Goal: Information Seeking & Learning: Learn about a topic

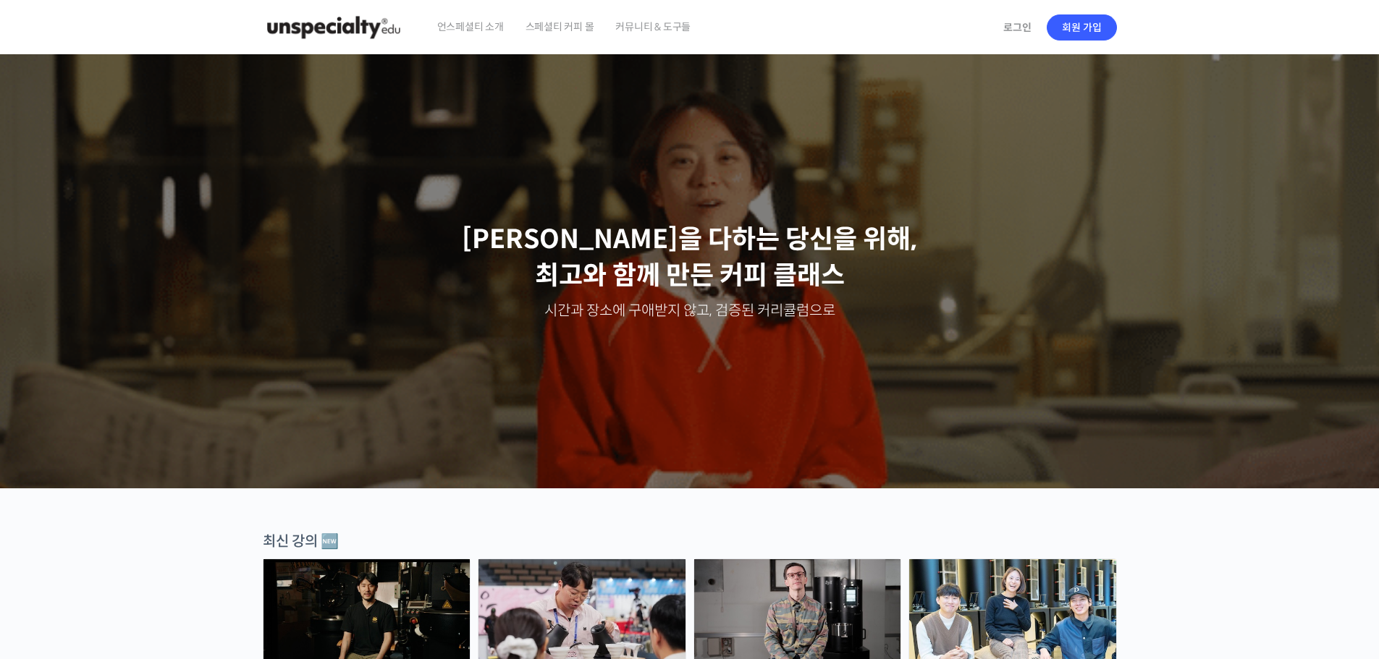
scroll to position [290, 0]
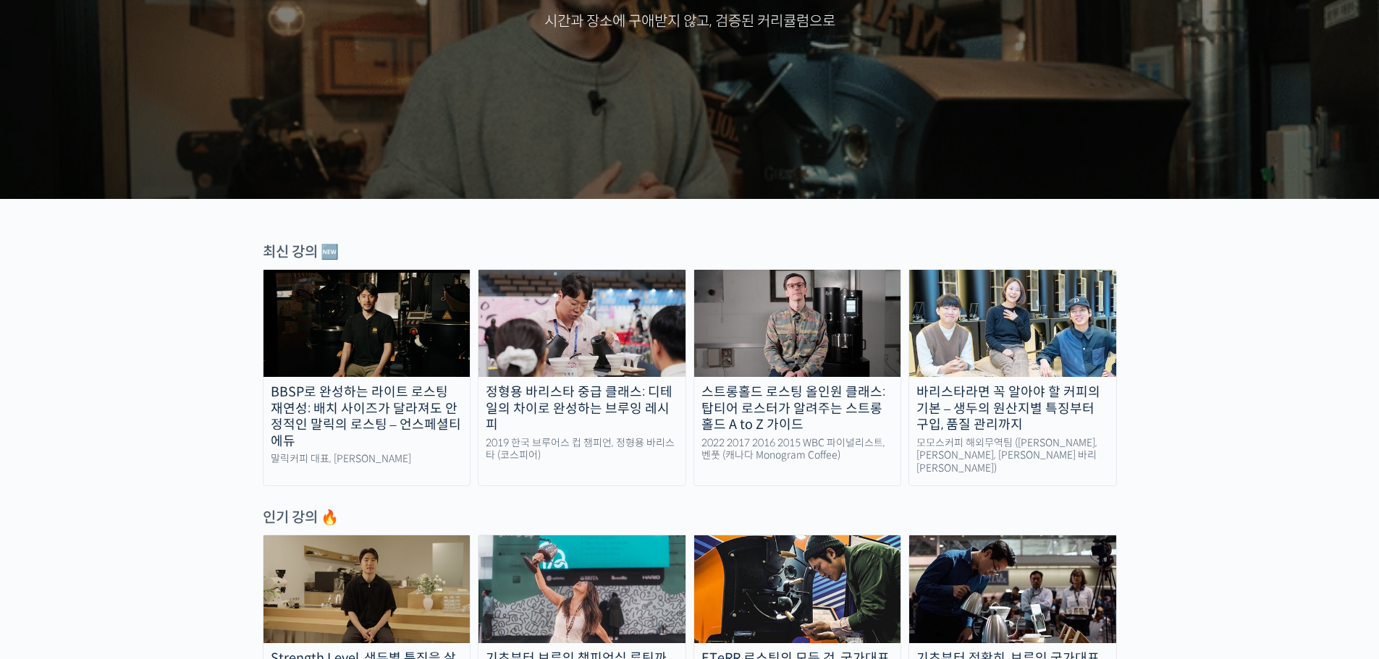
click at [788, 397] on div "스트롱홀드 로스팅 올인원 클래스: 탑티어 로스터가 알려주는 스트롱홀드 A to Z 가이드" at bounding box center [797, 408] width 207 height 49
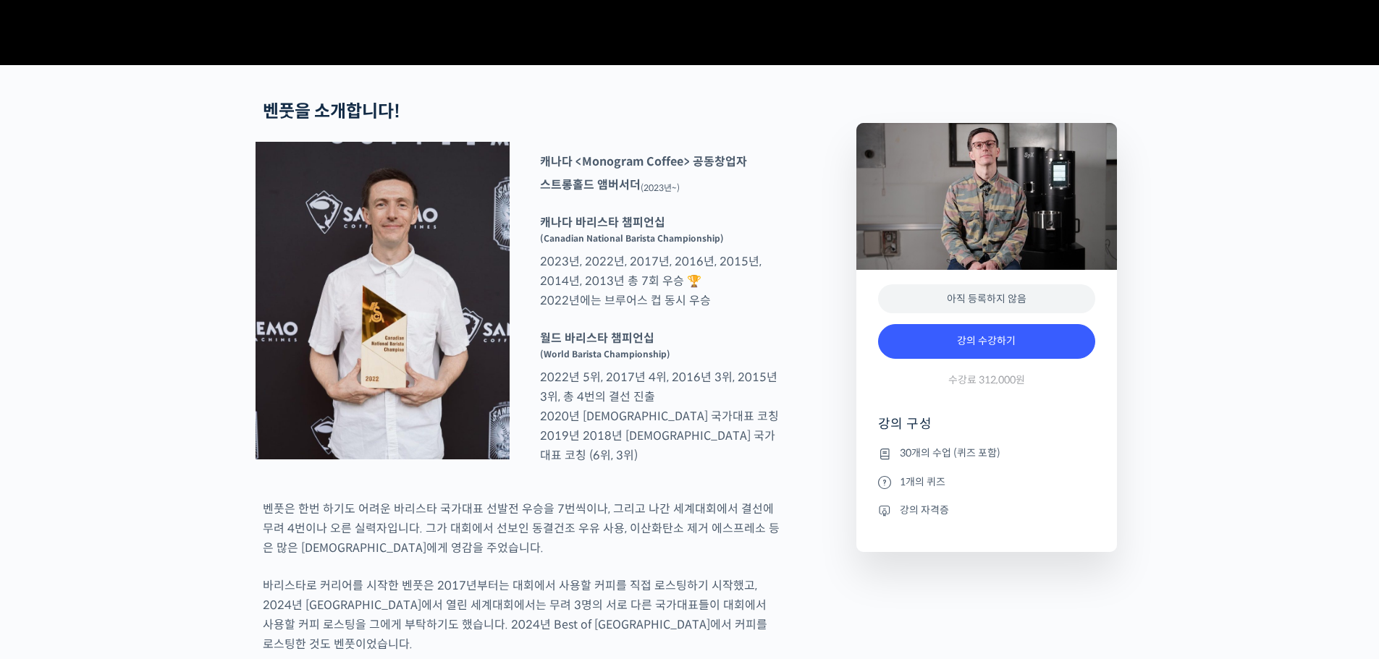
scroll to position [507, 0]
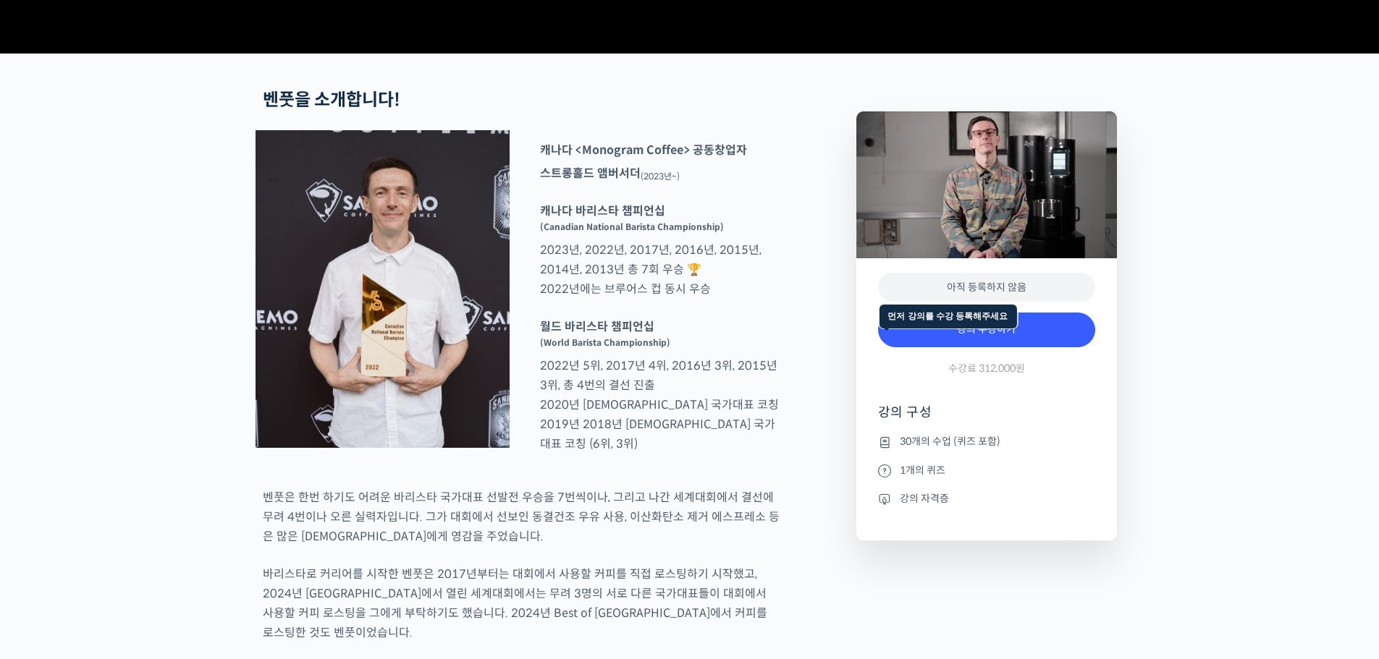
click at [987, 303] on div "아직 등록하지 않음" at bounding box center [986, 288] width 217 height 30
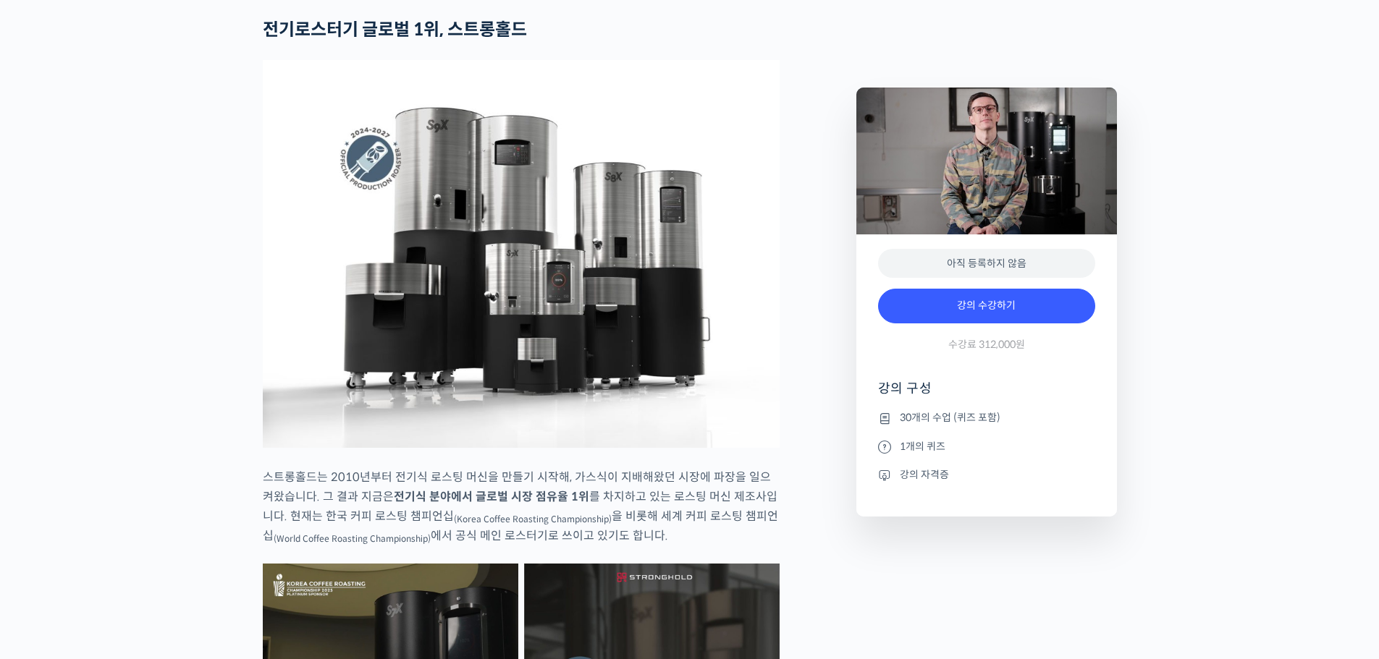
scroll to position [2027, 0]
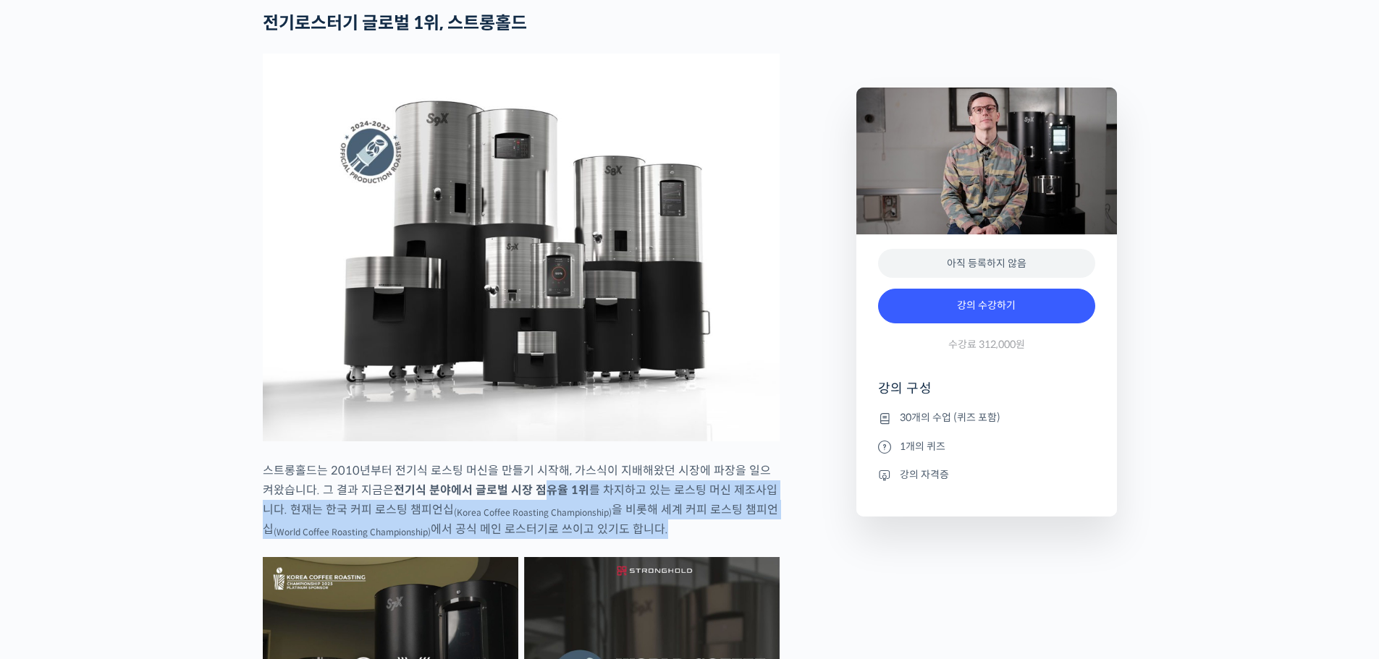
drag, startPoint x: 521, startPoint y: 532, endPoint x: 518, endPoint y: 589, distance: 56.5
click at [525, 539] on p "스트롱홀드는 2010년부터 전기식 로스팅 머신을 만들기 시작해, 가스식이 지배해왔던 시장에 파장을 일으켜왔습니다. 그 결과 지금은 전기식 분야…" at bounding box center [521, 500] width 517 height 78
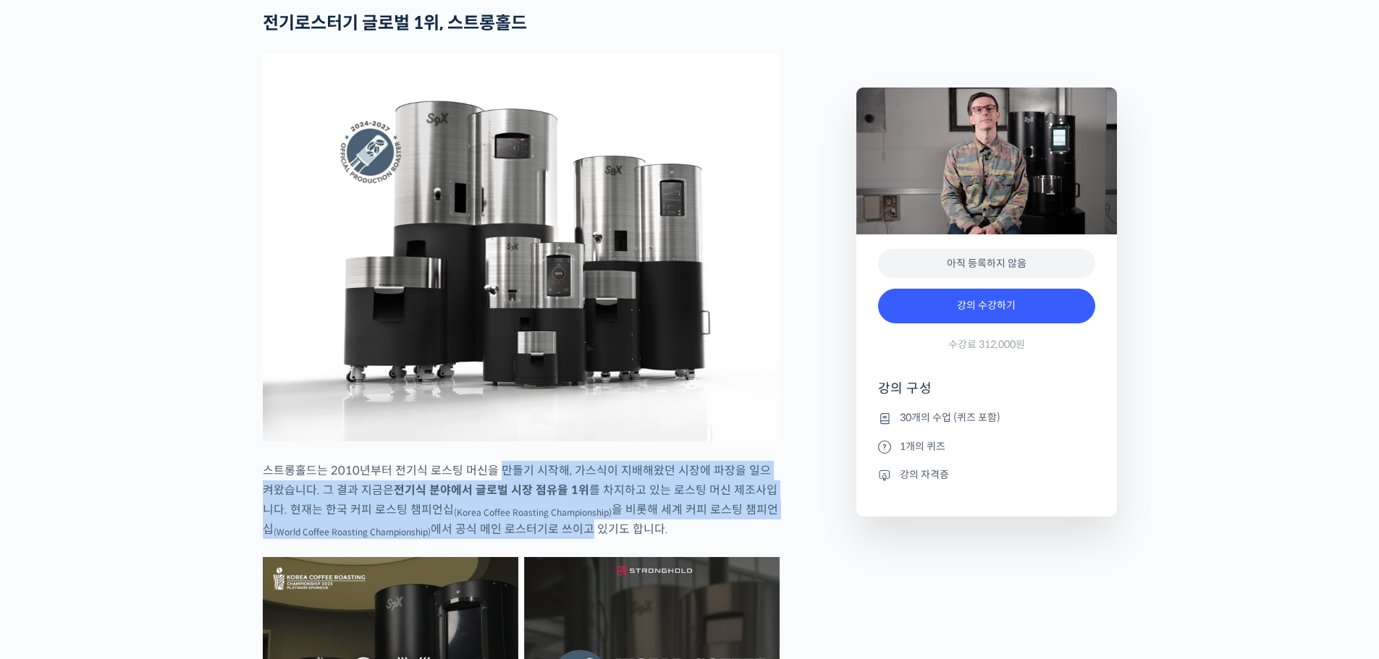
drag, startPoint x: 525, startPoint y: 555, endPoint x: 507, endPoint y: 478, distance: 79.4
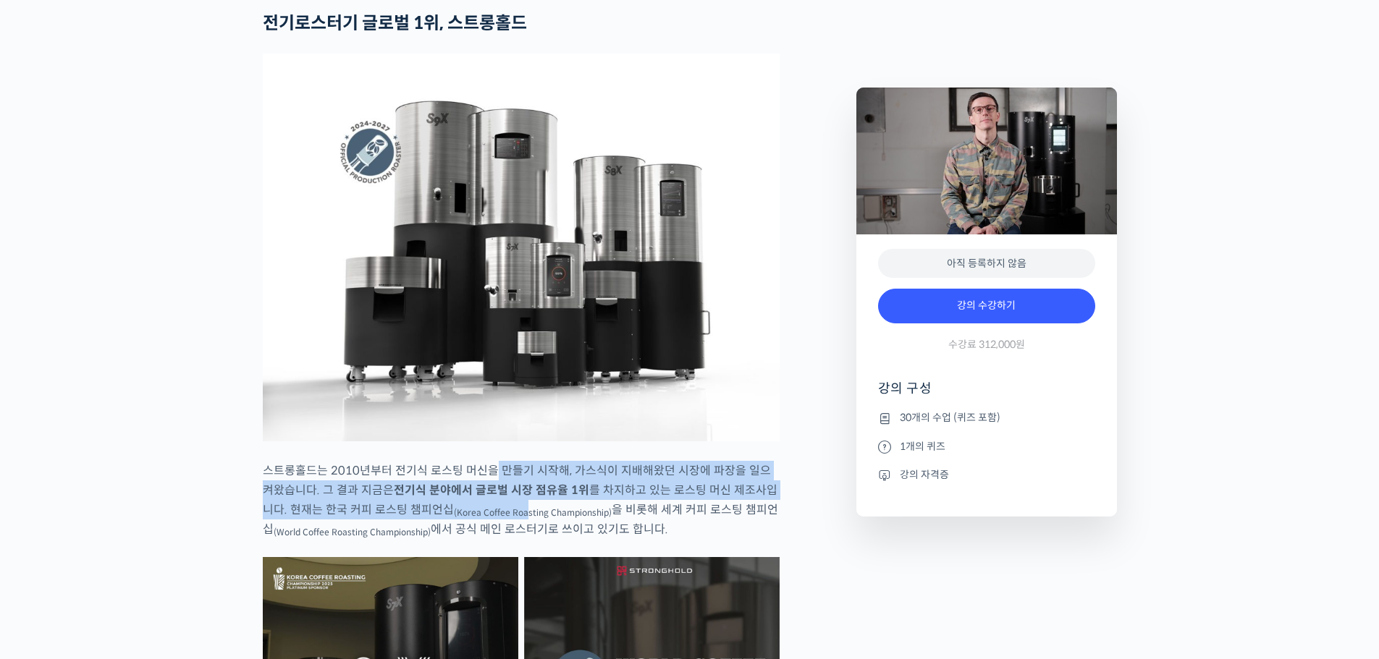
drag, startPoint x: 492, startPoint y: 496, endPoint x: 493, endPoint y: 538, distance: 42.0
click at [493, 538] on p "스트롱홀드는 2010년부터 전기식 로스팅 머신을 만들기 시작해, 가스식이 지배해왔던 시장에 파장을 일으켜왔습니다. 그 결과 지금은 전기식 분야…" at bounding box center [521, 500] width 517 height 78
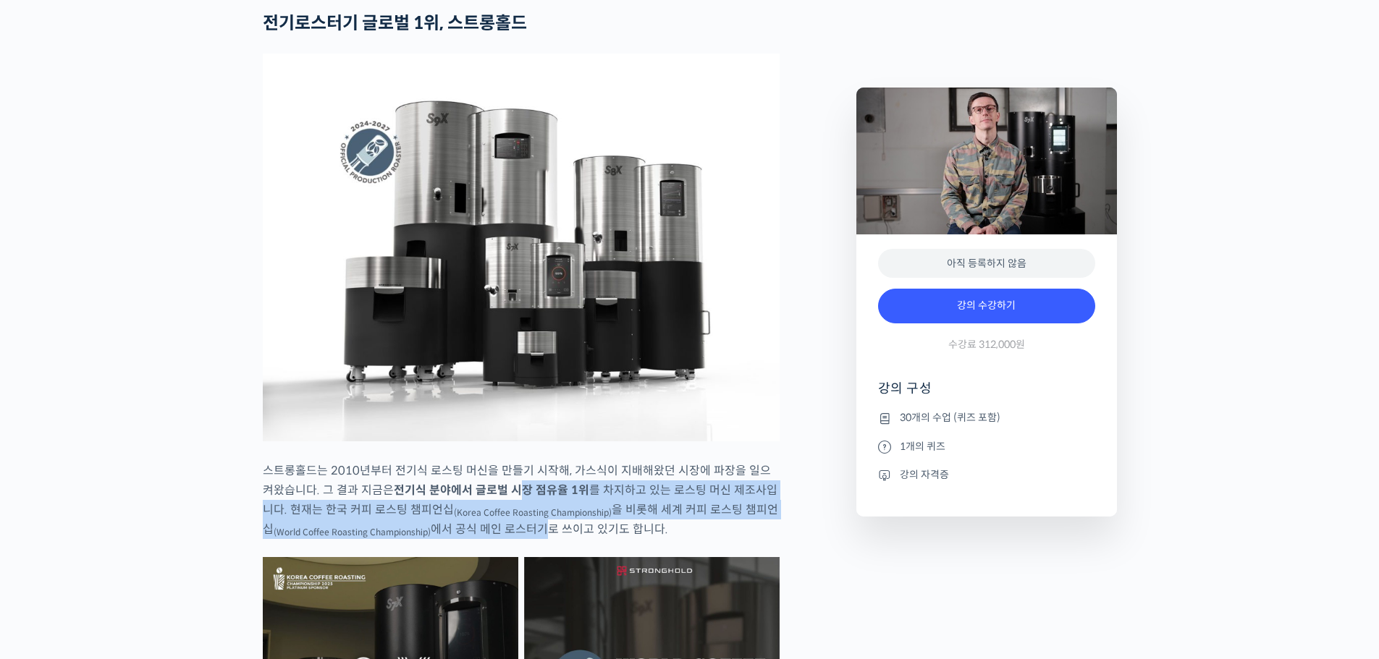
drag, startPoint x: 500, startPoint y: 562, endPoint x: 500, endPoint y: 520, distance: 42.0
click at [500, 520] on p "스트롱홀드는 2010년부터 전기식 로스팅 머신을 만들기 시작해, 가스식이 지배해왔던 시장에 파장을 일으켜왔습니다. 그 결과 지금은 전기식 분야…" at bounding box center [521, 500] width 517 height 78
click at [500, 498] on strong "전기식 분야에서 글로벌 시장 점유율 1위" at bounding box center [491, 490] width 195 height 15
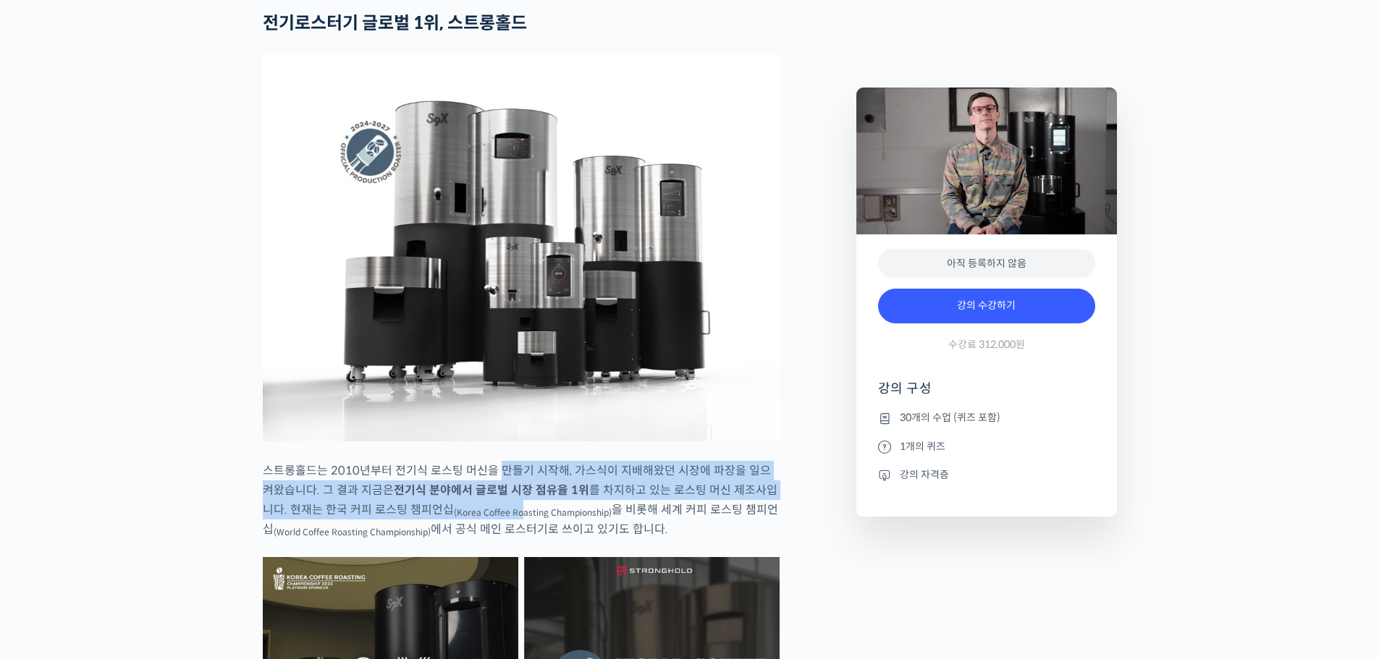
drag, startPoint x: 497, startPoint y: 508, endPoint x: 491, endPoint y: 539, distance: 31.0
click at [491, 539] on p "스트롱홀드는 2010년부터 전기식 로스팅 머신을 만들기 시작해, 가스식이 지배해왔던 시장에 파장을 일으켜왔습니다. 그 결과 지금은 전기식 분야…" at bounding box center [521, 500] width 517 height 78
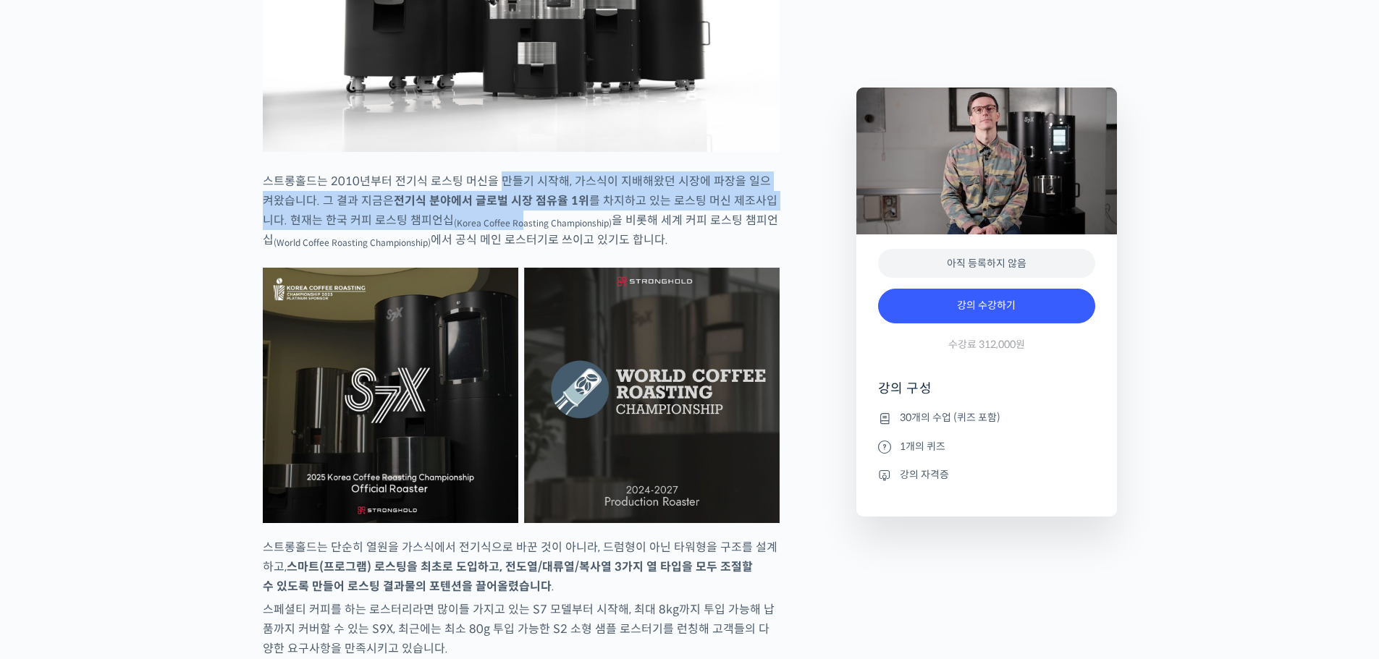
scroll to position [2389, 0]
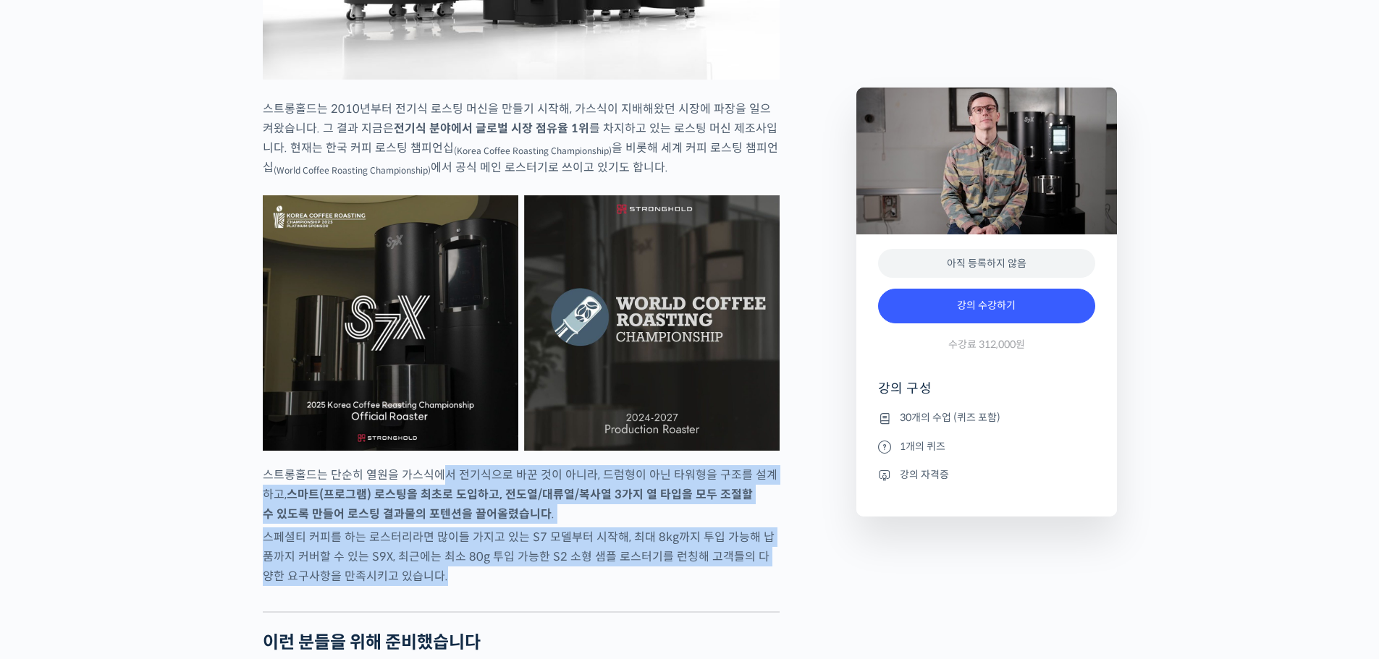
drag, startPoint x: 442, startPoint y: 513, endPoint x: 421, endPoint y: 602, distance: 91.5
click at [421, 586] on p "스페셜티 커피를 하는 로스터리라면 많이들 가지고 있는 S7 모델부터 시작해, 최대 8kg까지 투입 가능해 납품까지 커버할 수 있는 S9X, 최…" at bounding box center [521, 557] width 517 height 59
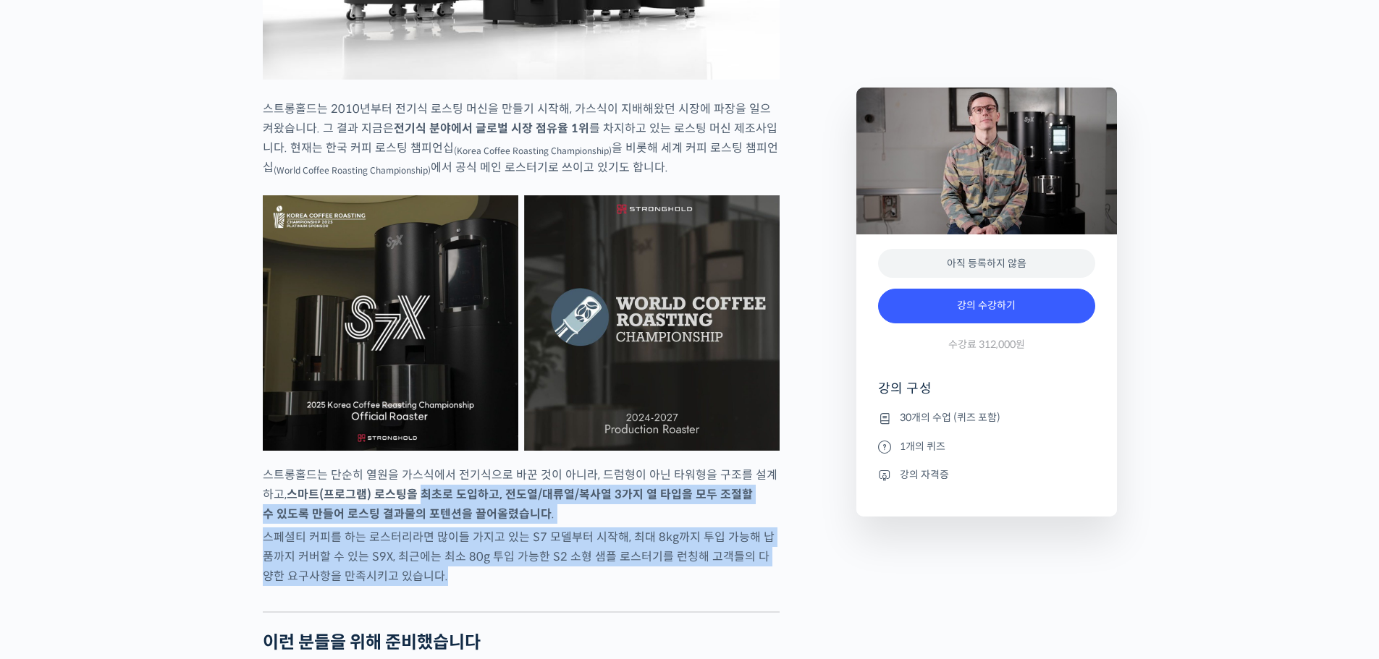
drag, startPoint x: 421, startPoint y: 600, endPoint x: 426, endPoint y: 526, distance: 74.0
click at [426, 522] on strong "스마트(프로그램) 로스팅을 최초로 도입하고, 전도열/대류열/복사열 3가지 열 타입을 모두 조절할 수 있도록 만들어 로스팅 결과물의 포텐션을 끌…" at bounding box center [508, 504] width 490 height 35
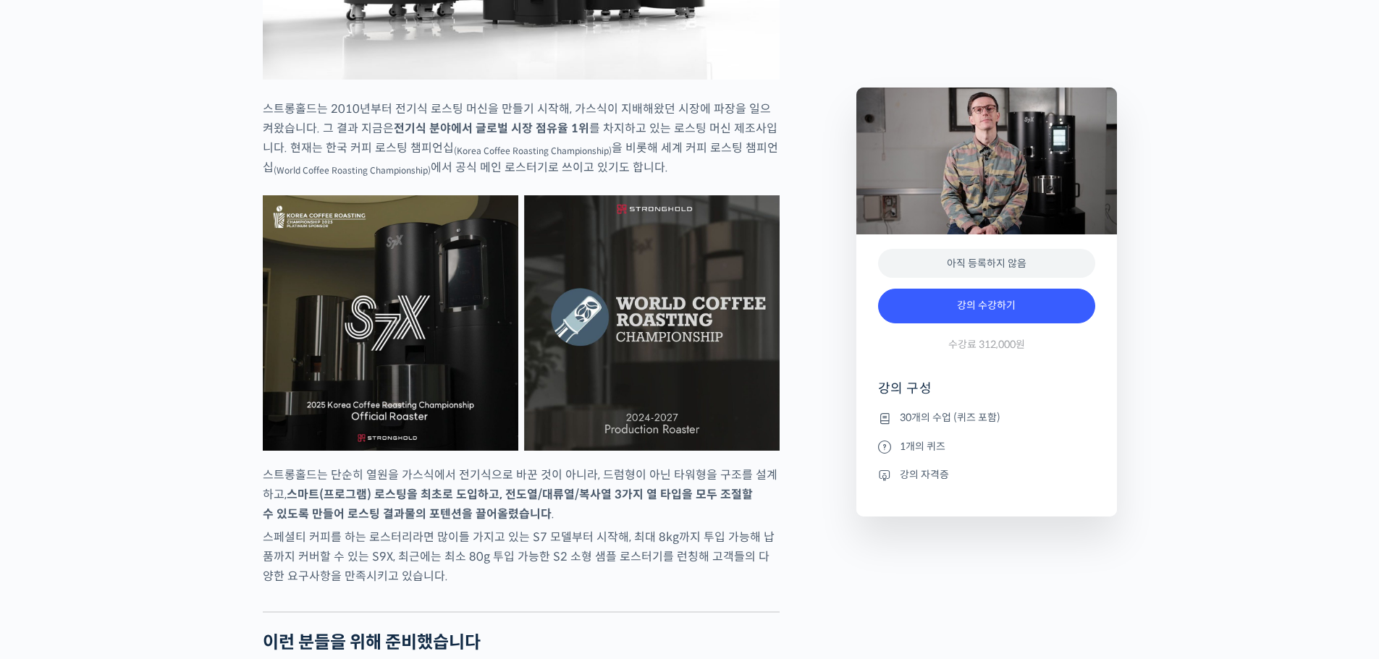
click at [426, 520] on strong "스마트(프로그램) 로스팅을 최초로 도입하고, 전도열/대류열/복사열 3가지 열 타입을 모두 조절할 수 있도록 만들어 로스팅 결과물의 포텐션을 끌…" at bounding box center [508, 504] width 490 height 35
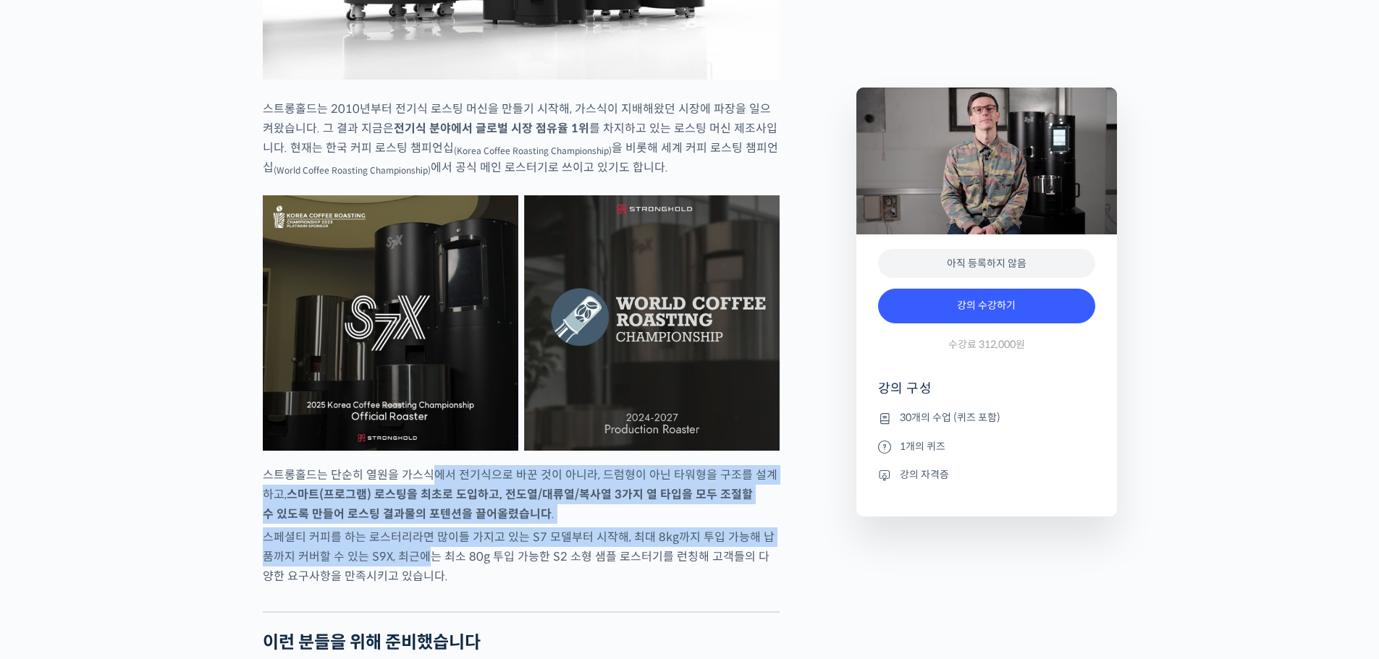
drag, startPoint x: 429, startPoint y: 513, endPoint x: 413, endPoint y: 585, distance: 74.1
click at [413, 583] on p "스페셜티 커피를 하는 로스터리라면 많이들 가지고 있는 S7 모델부터 시작해, 최대 8kg까지 투입 가능해 납품까지 커버할 수 있는 S9X, 최…" at bounding box center [521, 557] width 517 height 59
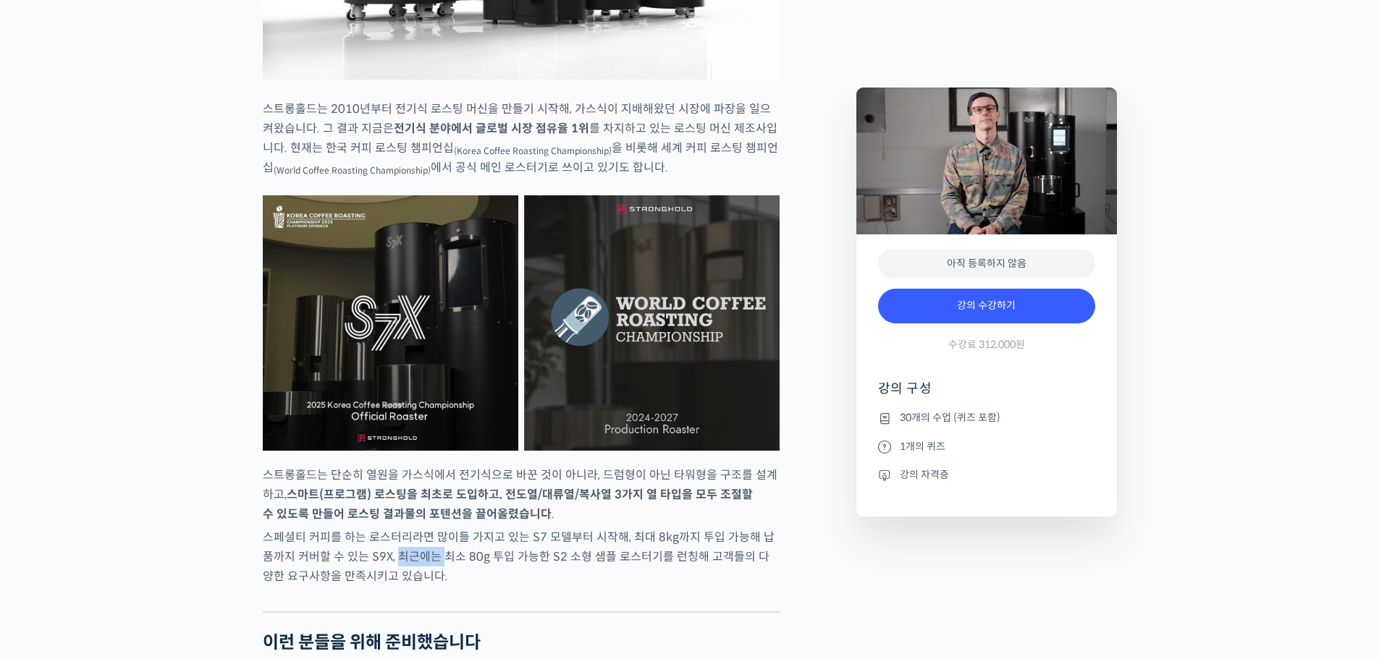
click at [413, 583] on p "스페셜티 커피를 하는 로스터리라면 많이들 가지고 있는 S7 모델부터 시작해, 최대 8kg까지 투입 가능해 납품까지 커버할 수 있는 S9X, 최…" at bounding box center [521, 557] width 517 height 59
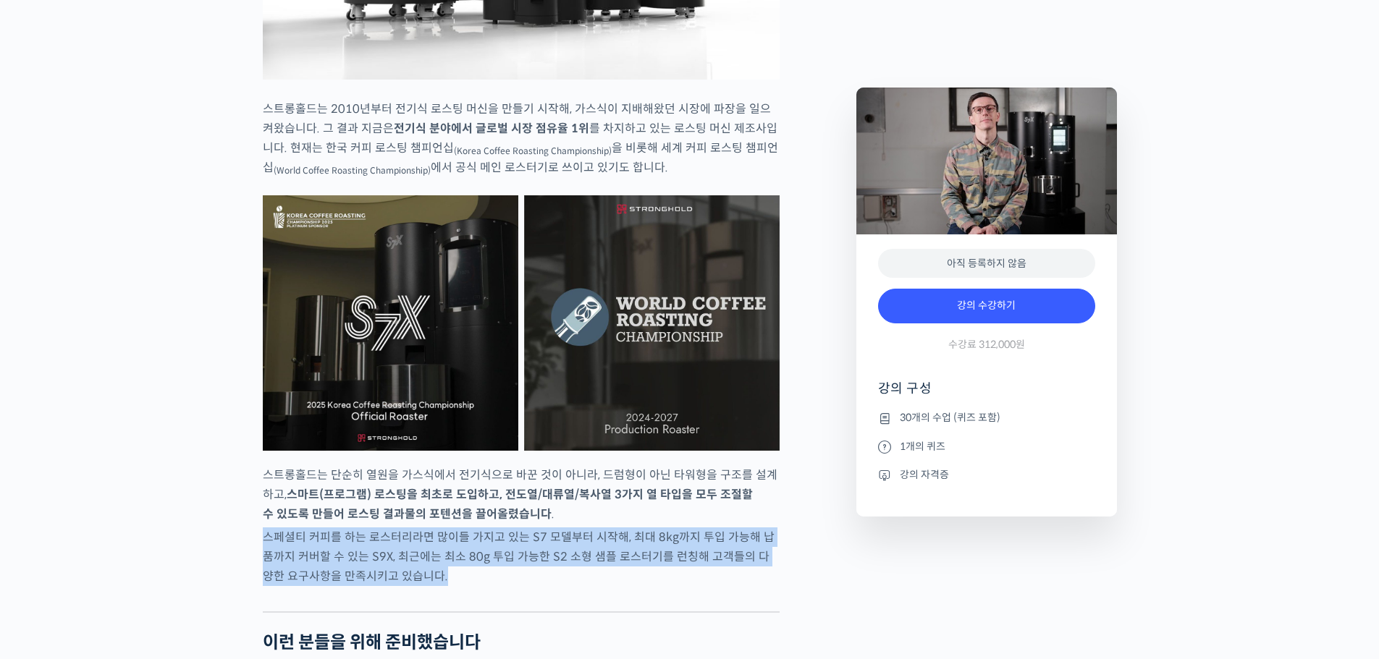
click at [413, 583] on p "스페셜티 커피를 하는 로스터리라면 많이들 가지고 있는 S7 모델부터 시작해, 최대 8kg까지 투입 가능해 납품까지 커버할 수 있는 S9X, 최…" at bounding box center [521, 557] width 517 height 59
click at [414, 564] on p "스페셜티 커피를 하는 로스터리라면 많이들 가지고 있는 S7 모델부터 시작해, 최대 8kg까지 투입 가능해 납품까지 커버할 수 있는 S9X, 최…" at bounding box center [521, 557] width 517 height 59
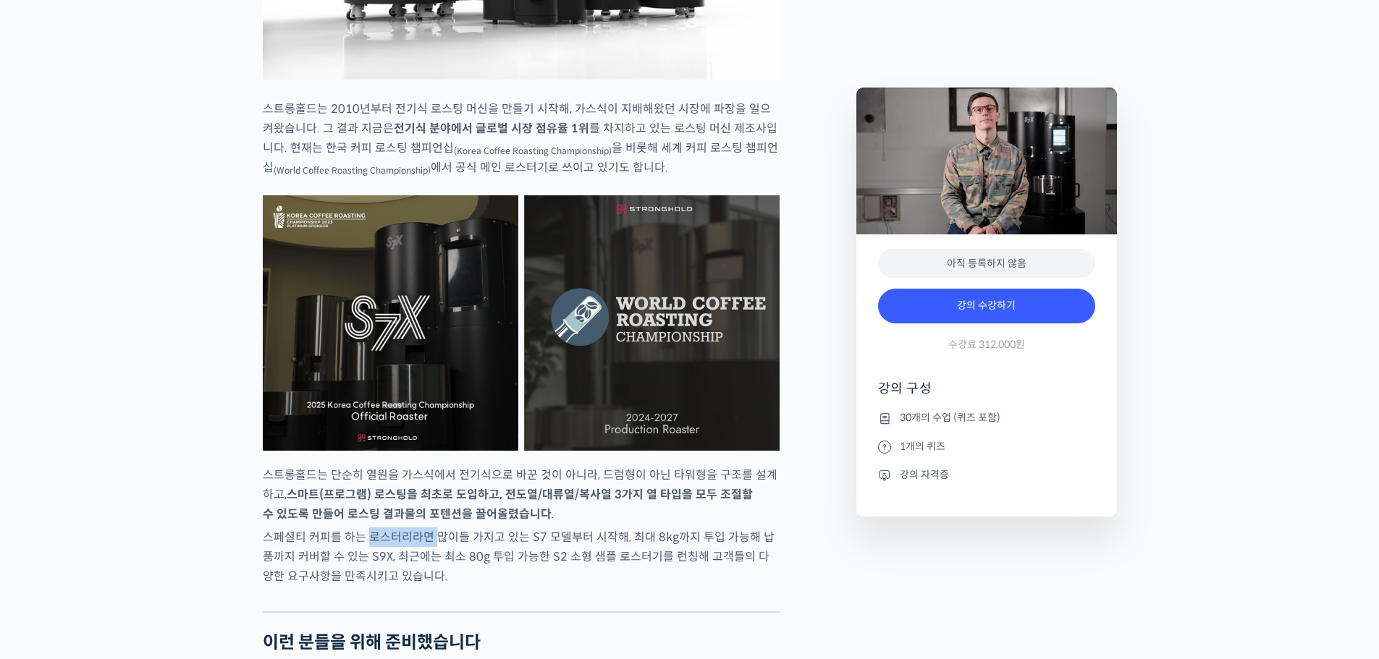
click at [414, 564] on p "스페셜티 커피를 하는 로스터리라면 많이들 가지고 있는 S7 모델부터 시작해, 최대 8kg까지 투입 가능해 납품까지 커버할 수 있는 S9X, 최…" at bounding box center [521, 557] width 517 height 59
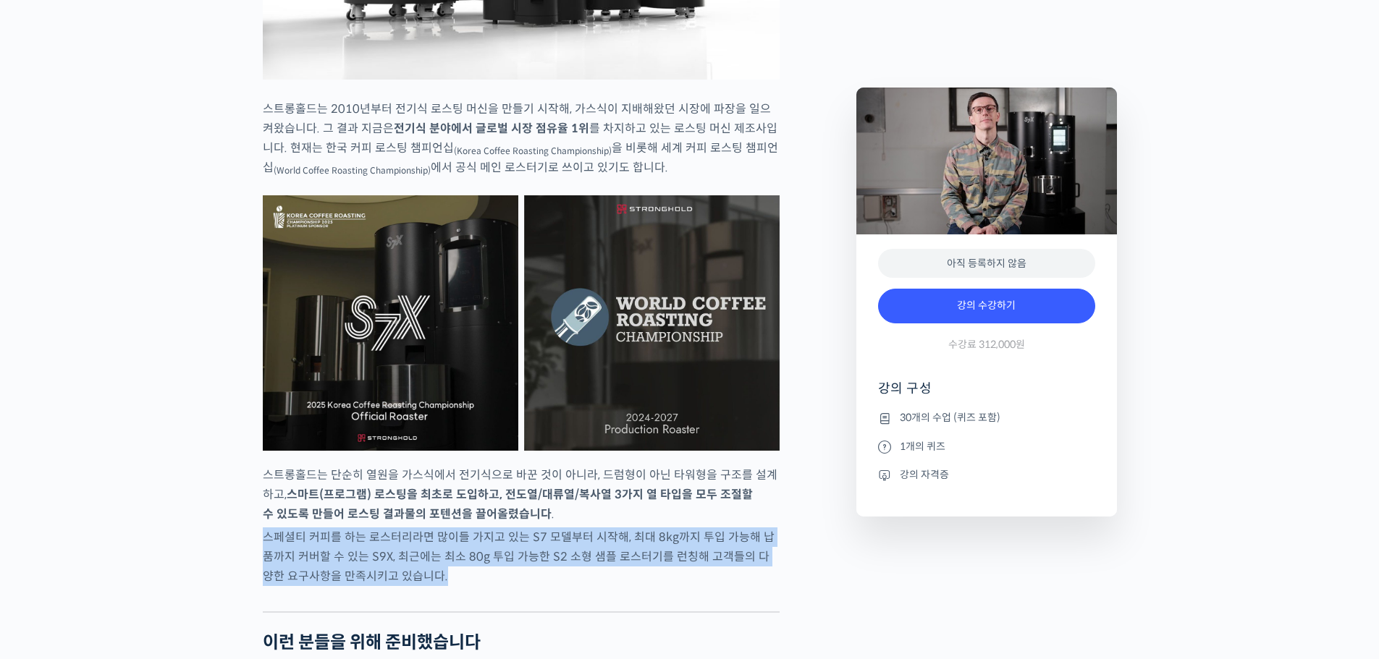
click at [414, 564] on p "스페셜티 커피를 하는 로스터리라면 많이들 가지고 있는 S7 모델부터 시작해, 최대 8kg까지 투입 가능해 납품까지 커버할 수 있는 S9X, 최…" at bounding box center [521, 557] width 517 height 59
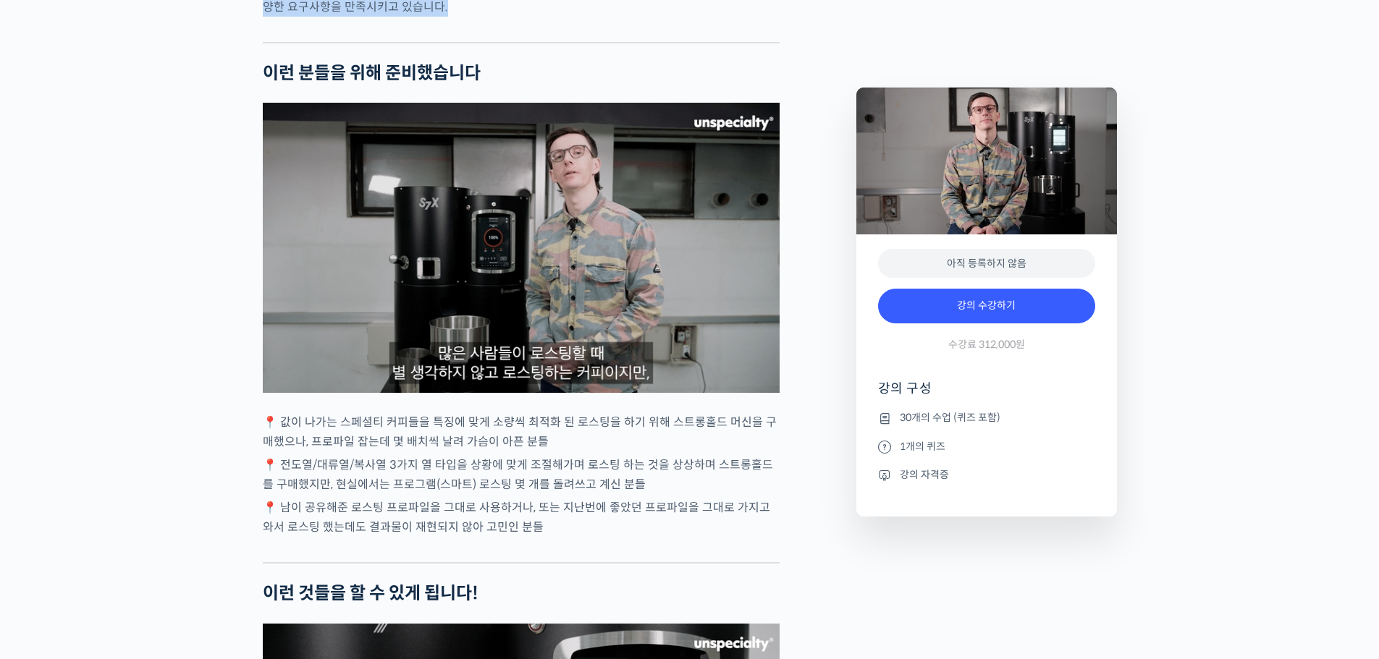
scroll to position [2968, 0]
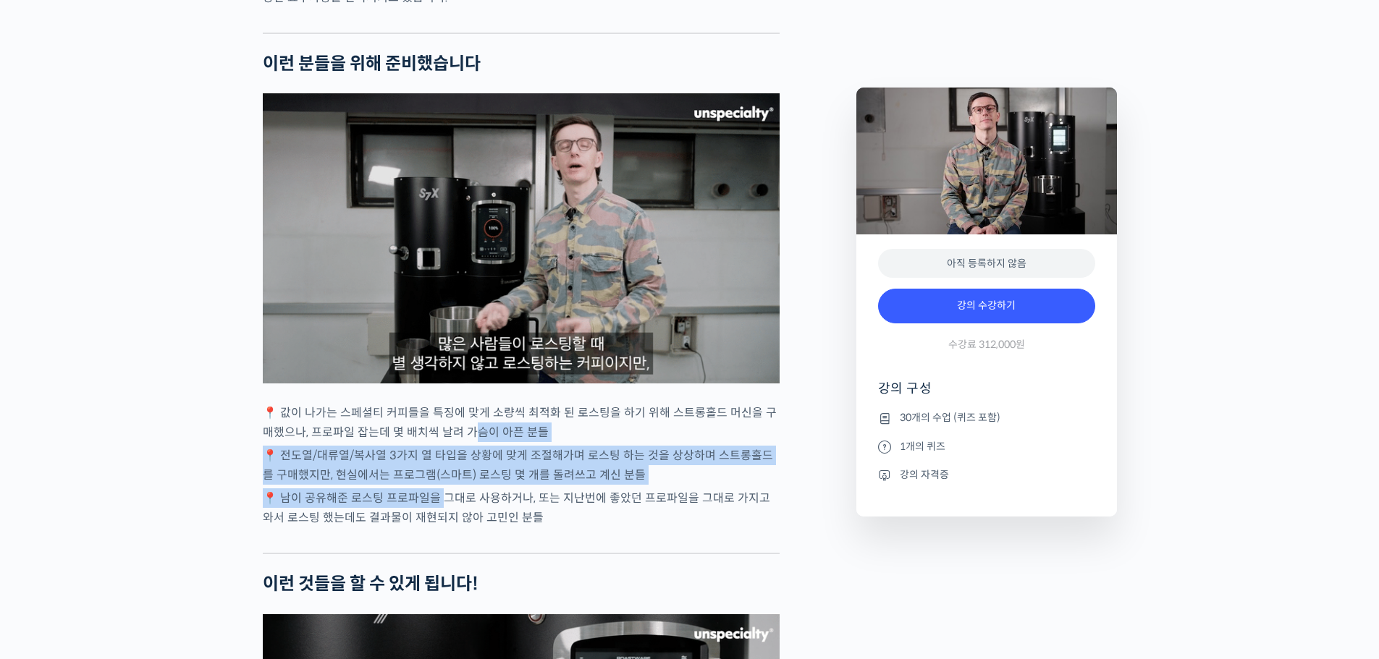
drag, startPoint x: 460, startPoint y: 468, endPoint x: 444, endPoint y: 536, distance: 70.1
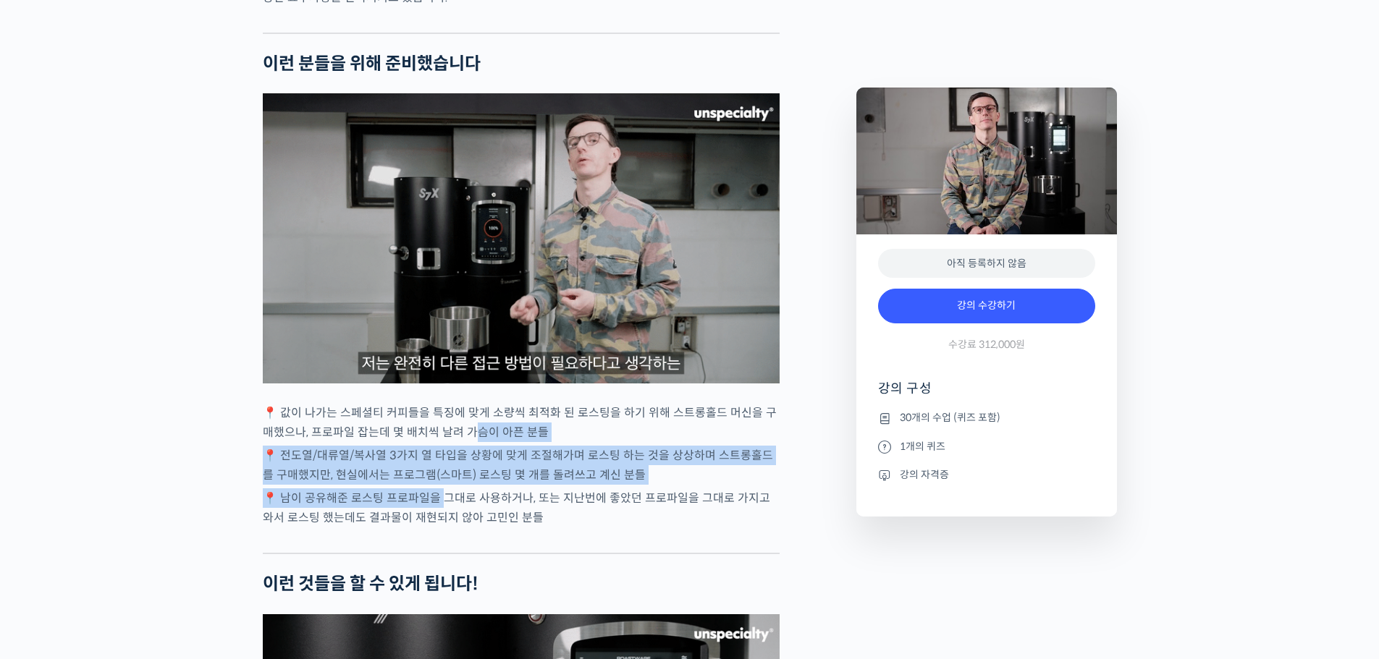
click at [444, 528] on p "📍 남이 공유해준 로스팅 프로파일을 그대로 사용하거나, 또는 지난번에 좋았던 프로파일을 그대로 가지고 와서 로스팅 했는데도 결과물이 재현되지 …" at bounding box center [521, 508] width 517 height 39
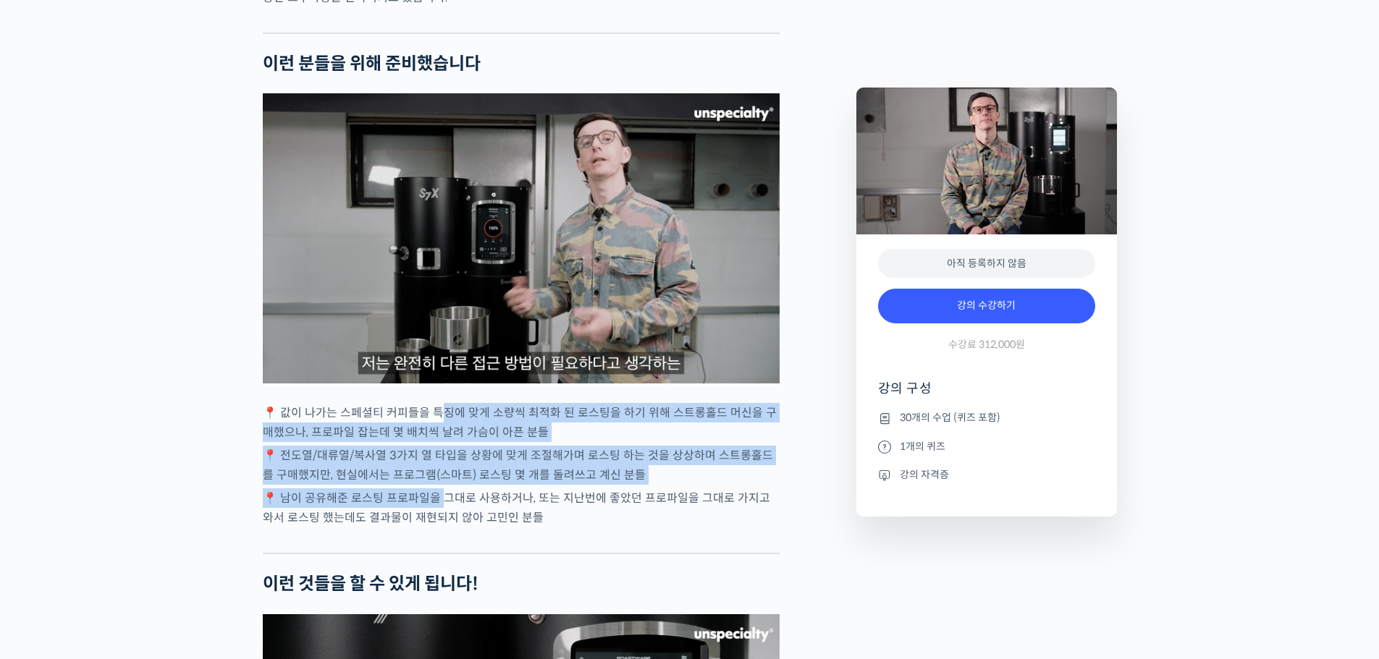
drag, startPoint x: 442, startPoint y: 537, endPoint x: 439, endPoint y: 438, distance: 99.2
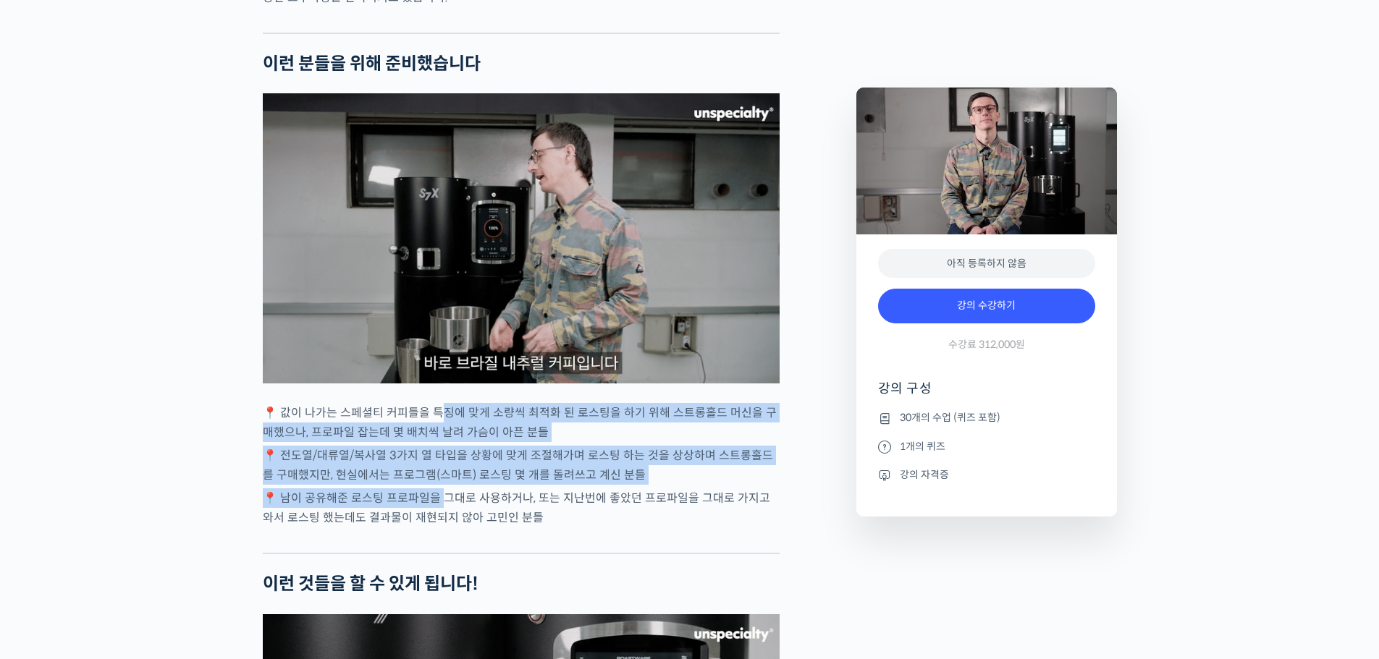
click at [439, 438] on p "📍 값이 나가는 스페셜티 커피들을 특징에 맞게 소량씩 최적화 된 로스팅을 하기 위해 스트롱홀드 머신을 구매했으나, 프로파일 잡는데 몇 배치씩 …" at bounding box center [521, 422] width 517 height 39
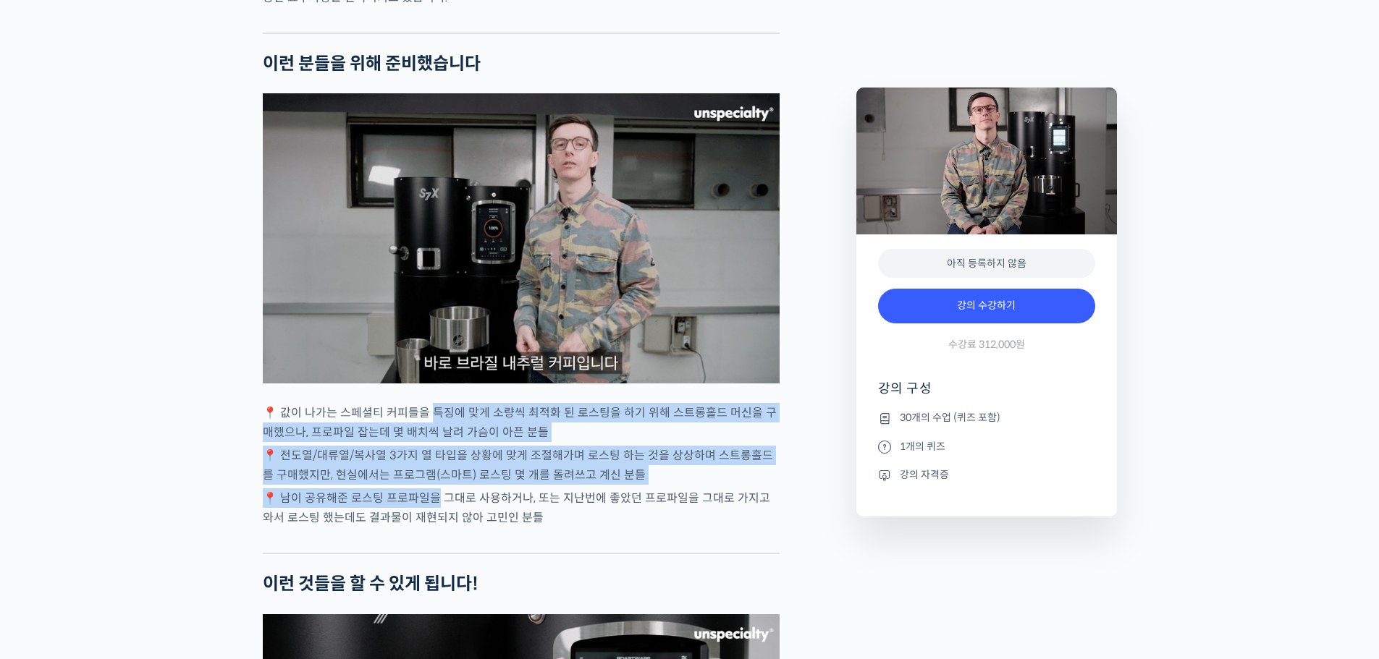
drag, startPoint x: 439, startPoint y: 437, endPoint x: 410, endPoint y: 536, distance: 103.5
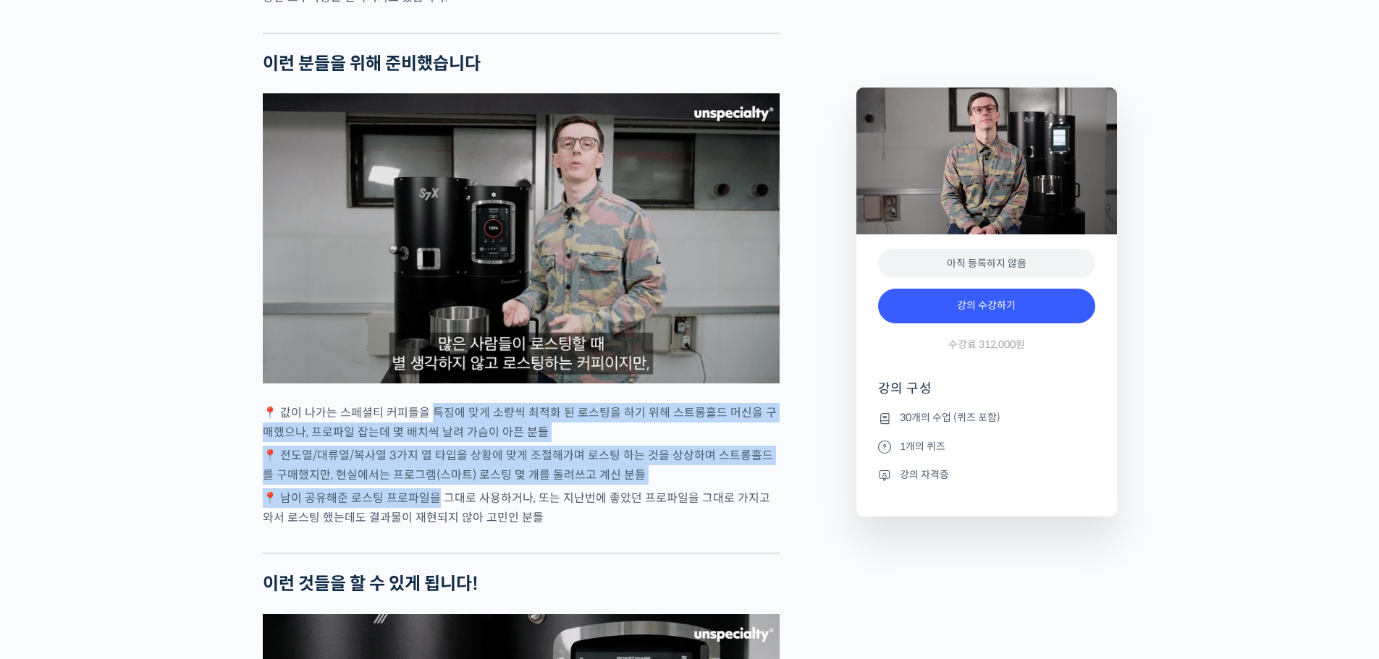
click at [410, 528] on p "📍 남이 공유해준 로스팅 프로파일을 그대로 사용하거나, 또는 지난번에 좋았던 프로파일을 그대로 가지고 와서 로스팅 했는데도 결과물이 재현되지 …" at bounding box center [521, 508] width 517 height 39
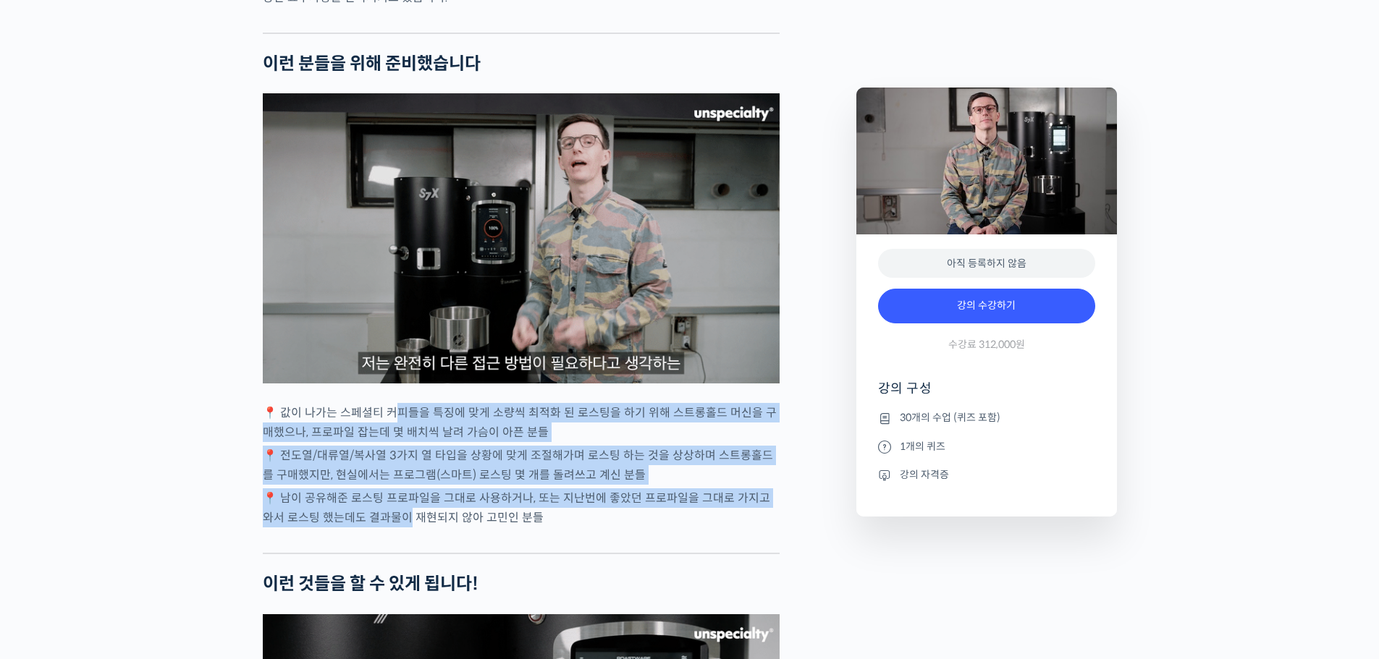
drag, startPoint x: 393, startPoint y: 546, endPoint x: 397, endPoint y: 452, distance: 93.5
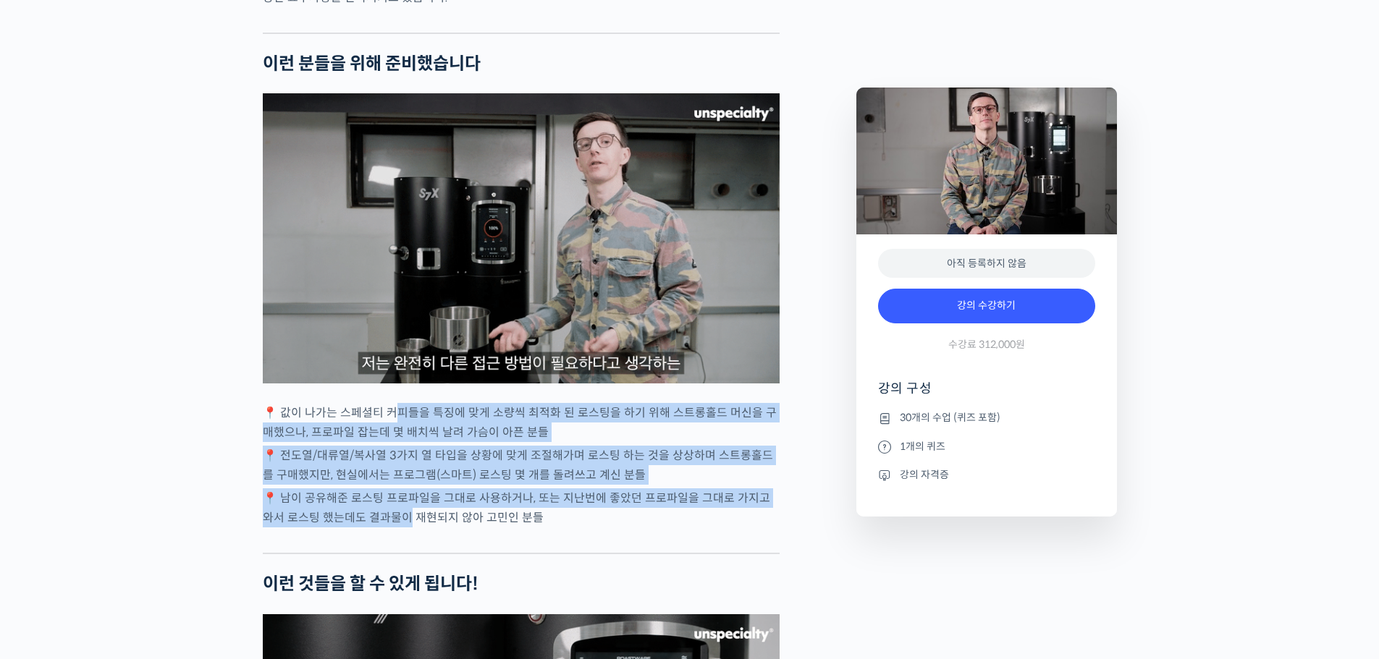
click at [397, 442] on p "📍 값이 나가는 스페셜티 커피들을 특징에 맞게 소량씩 최적화 된 로스팅을 하기 위해 스트롱홀드 머신을 구매했으나, 프로파일 잡는데 몇 배치씩 …" at bounding box center [521, 422] width 517 height 39
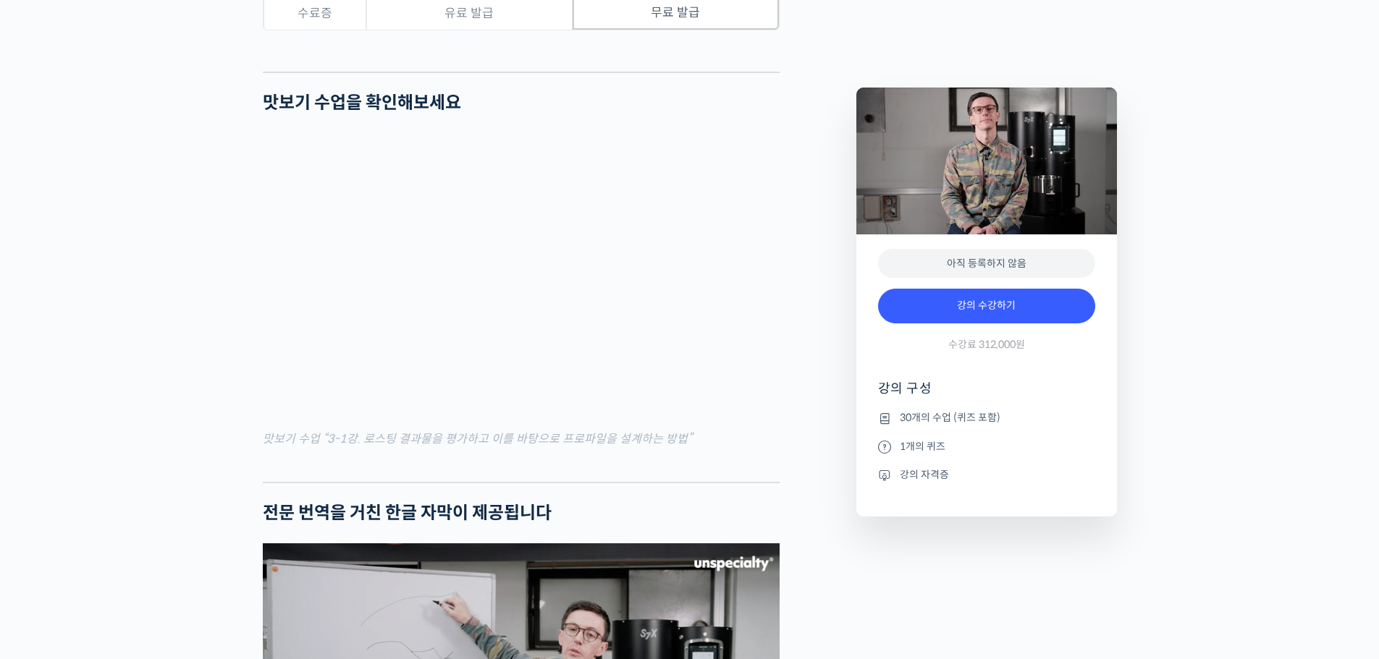
scroll to position [4705, 0]
